Goal: Information Seeking & Learning: Understand process/instructions

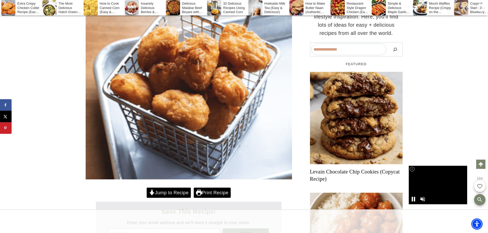
click at [176, 192] on link "Jump to Recipe" at bounding box center [169, 193] width 44 height 11
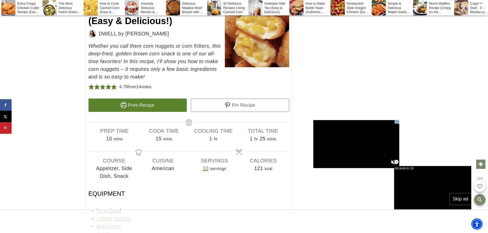
click at [231, 103] on link "Pin Recipe" at bounding box center [240, 105] width 98 height 13
